Goal: Information Seeking & Learning: Stay updated

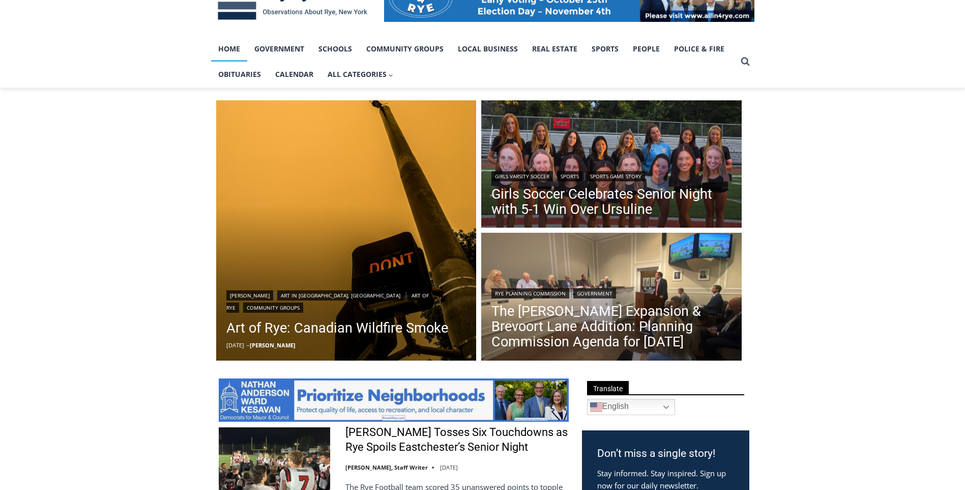
scroll to position [204, 0]
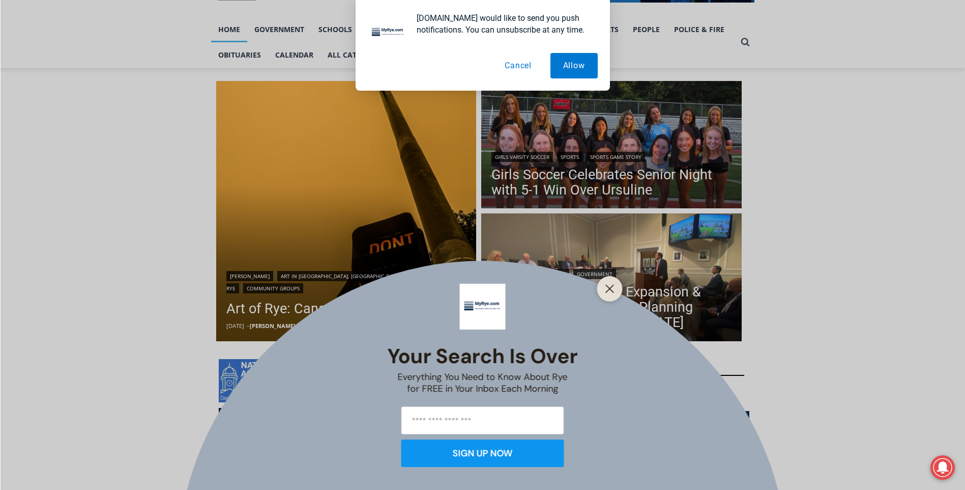
click at [523, 72] on button "Cancel" at bounding box center [518, 65] width 52 height 25
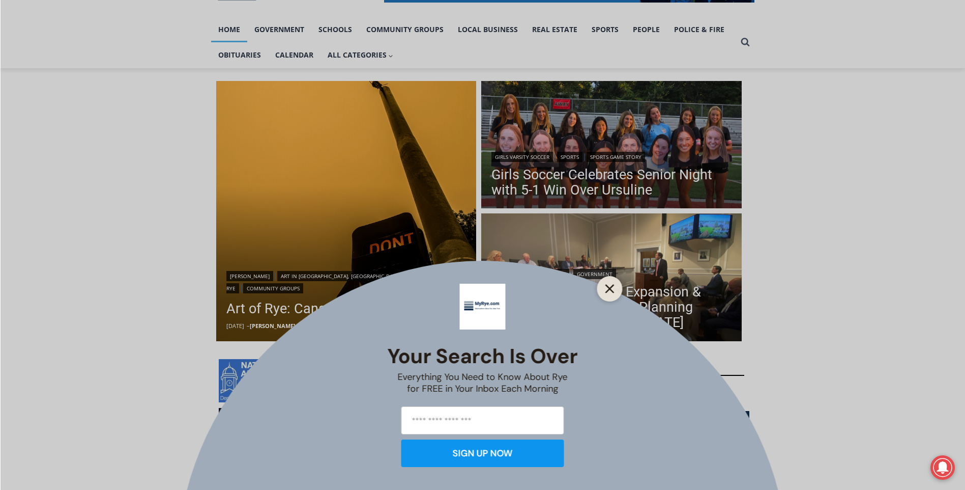
click at [607, 285] on line "Close" at bounding box center [609, 288] width 7 height 7
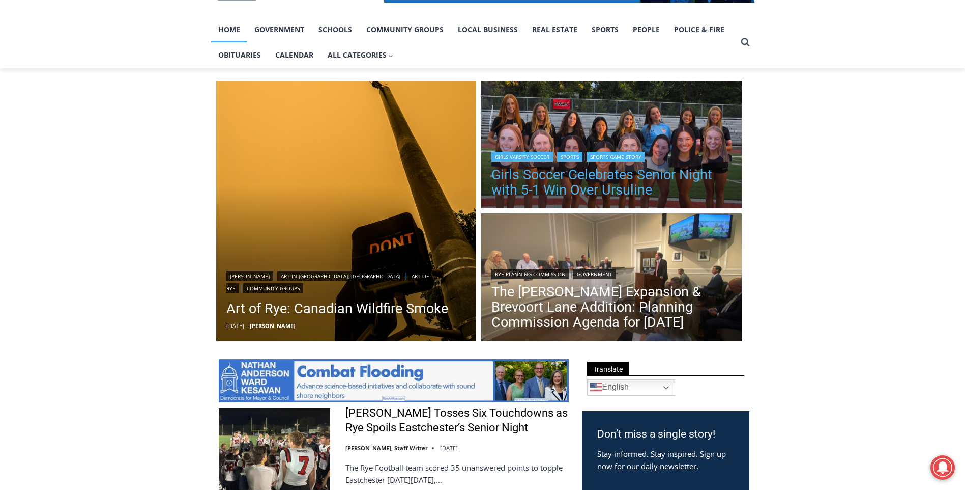
click at [551, 191] on link "Girls Soccer Celebrates Senior Night with 5-1 Win Over Ursuline" at bounding box center [612, 182] width 240 height 31
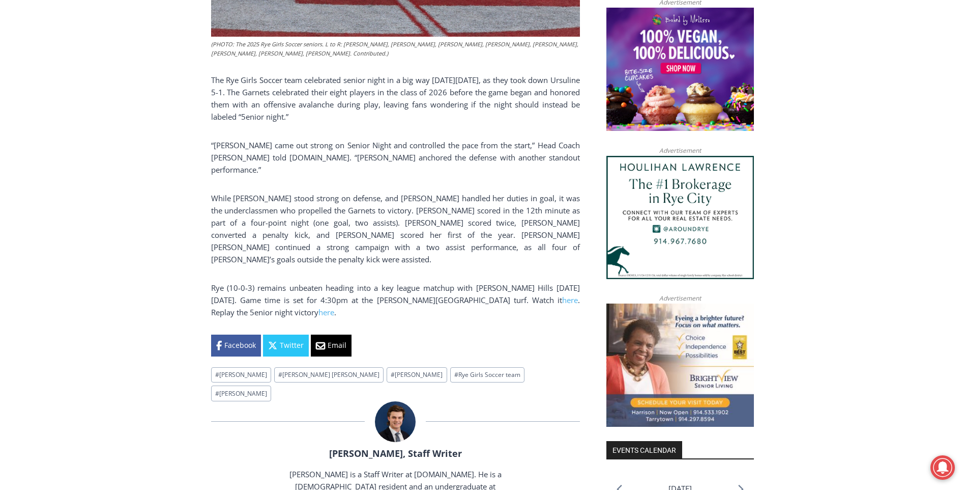
scroll to position [712, 0]
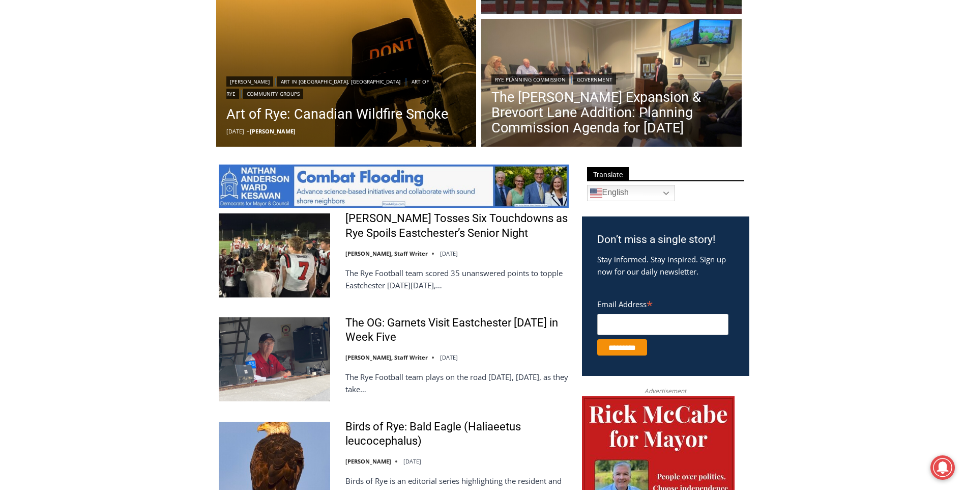
scroll to position [357, 0]
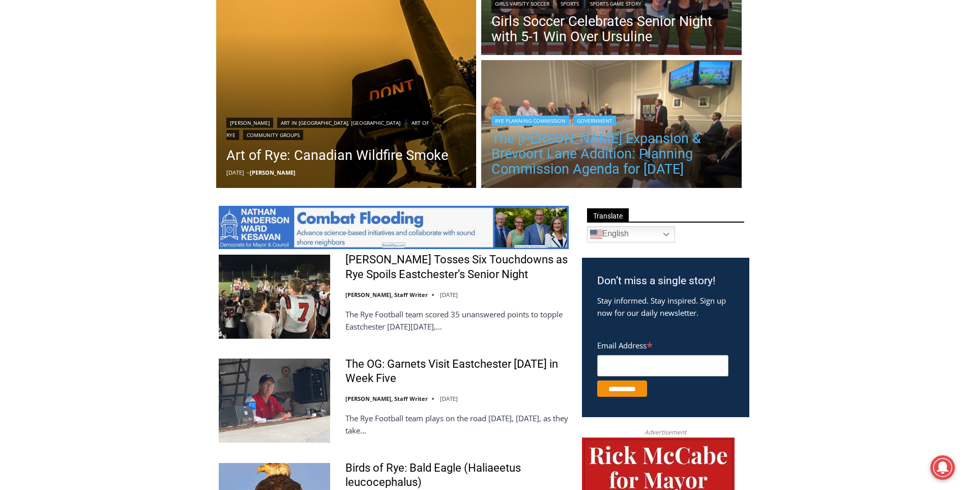
click at [553, 138] on link "The [PERSON_NAME] Expansion & Brevoort Lane Addition: Planning Commission Agend…" at bounding box center [612, 154] width 240 height 46
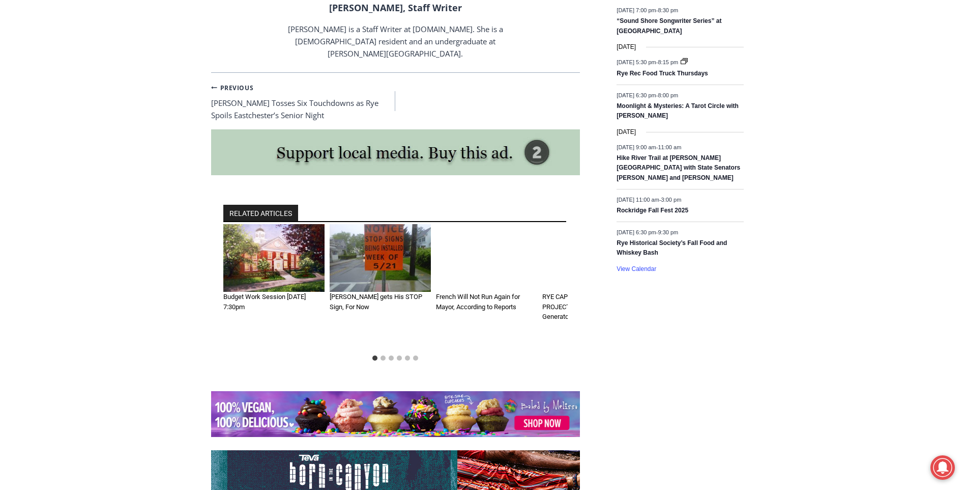
scroll to position [1558, 0]
